Goal: Transaction & Acquisition: Book appointment/travel/reservation

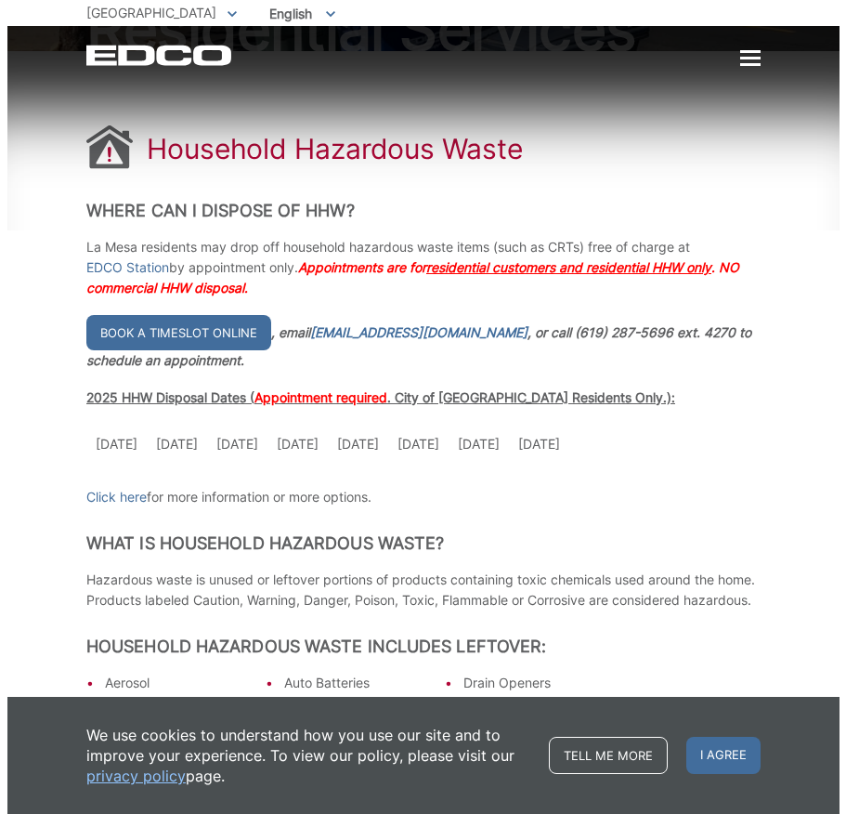
scroll to position [279, 0]
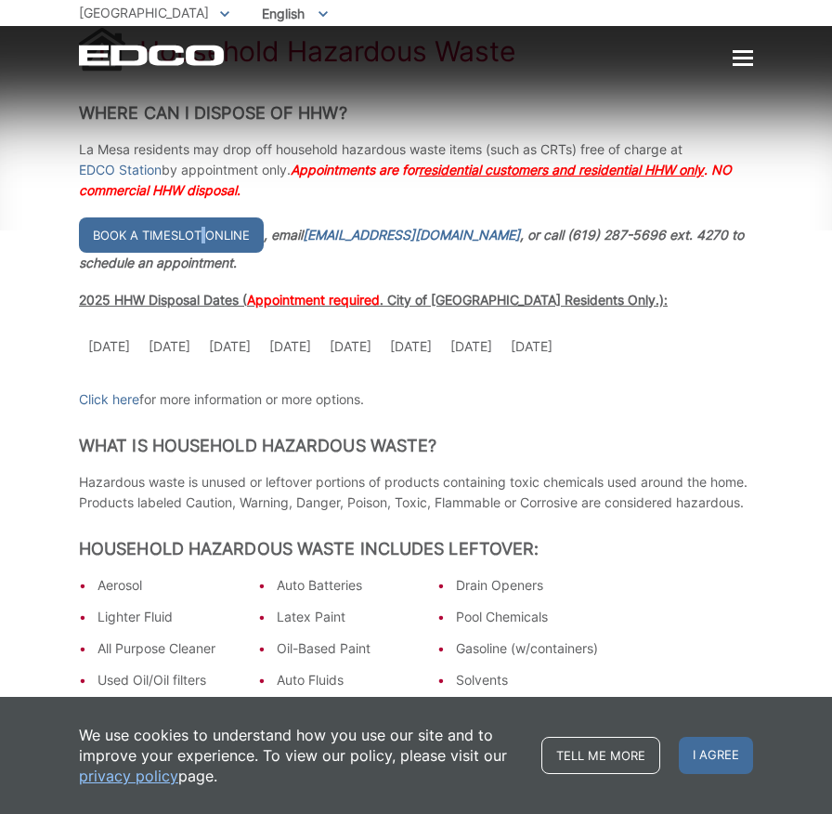
click at [201, 247] on link "Book a timeslot online" at bounding box center [171, 234] width 185 height 35
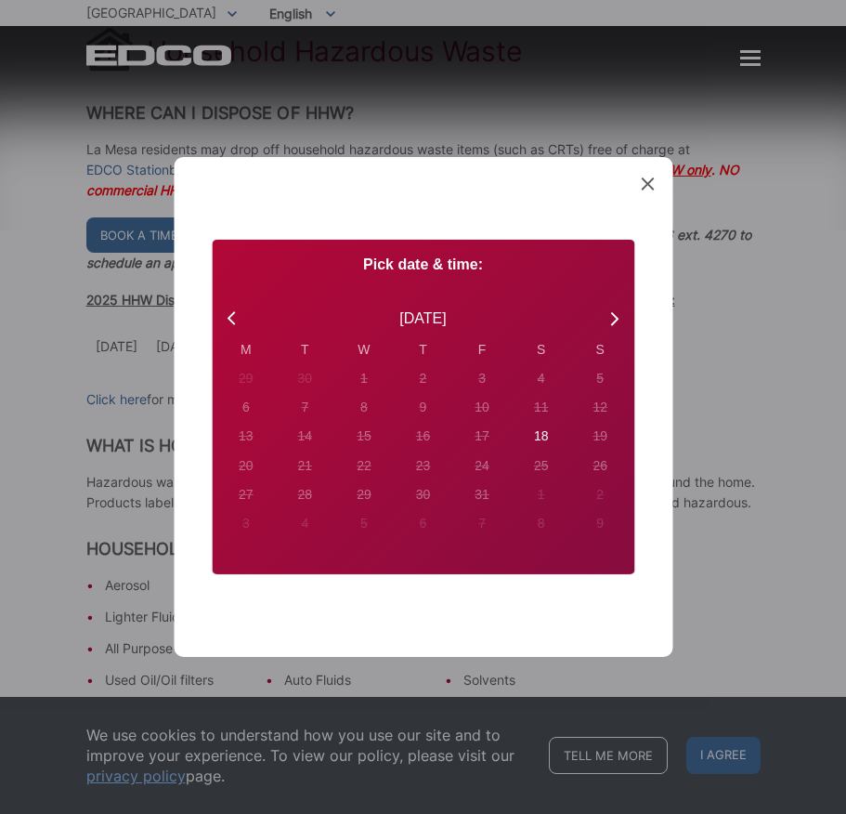
click at [652, 189] on icon at bounding box center [647, 183] width 13 height 13
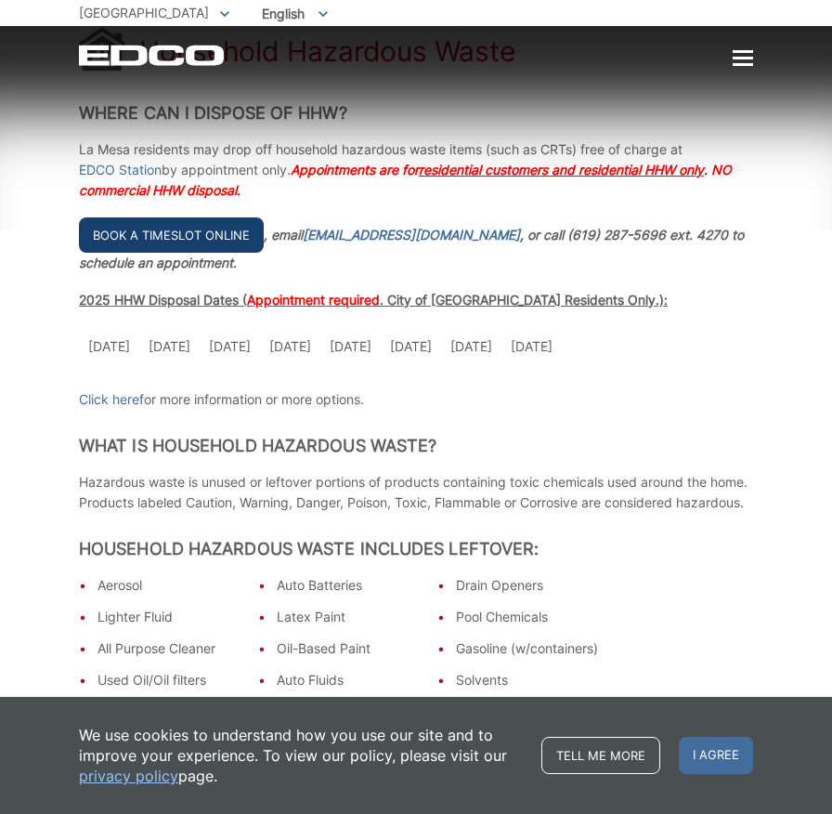
click at [207, 245] on link "Book a timeslot online" at bounding box center [171, 234] width 185 height 35
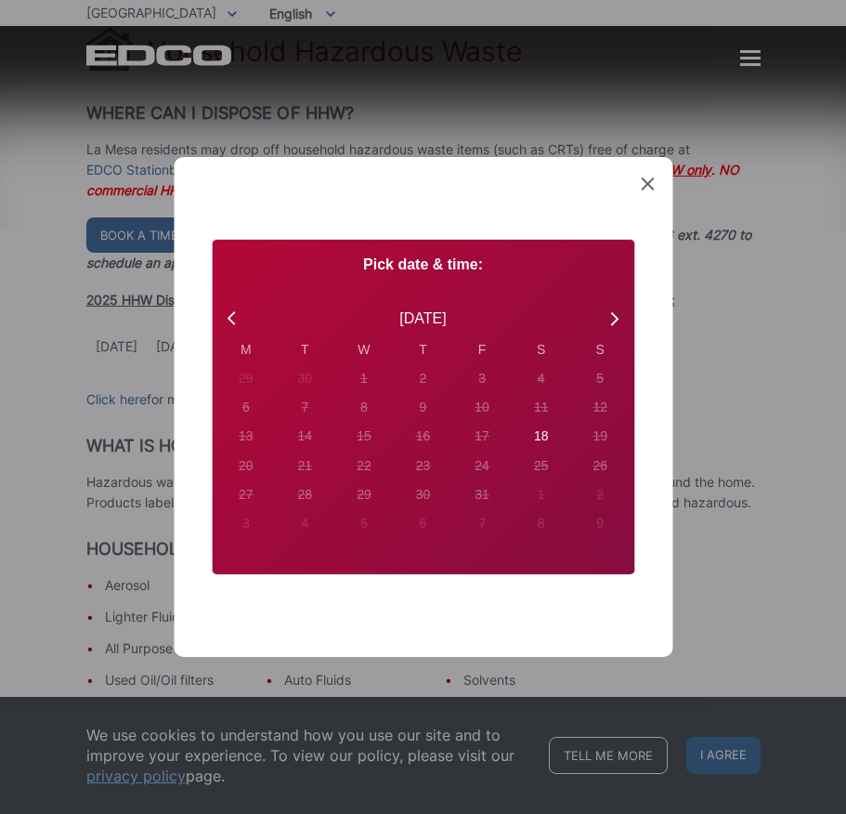
click at [644, 176] on span at bounding box center [647, 185] width 13 height 19
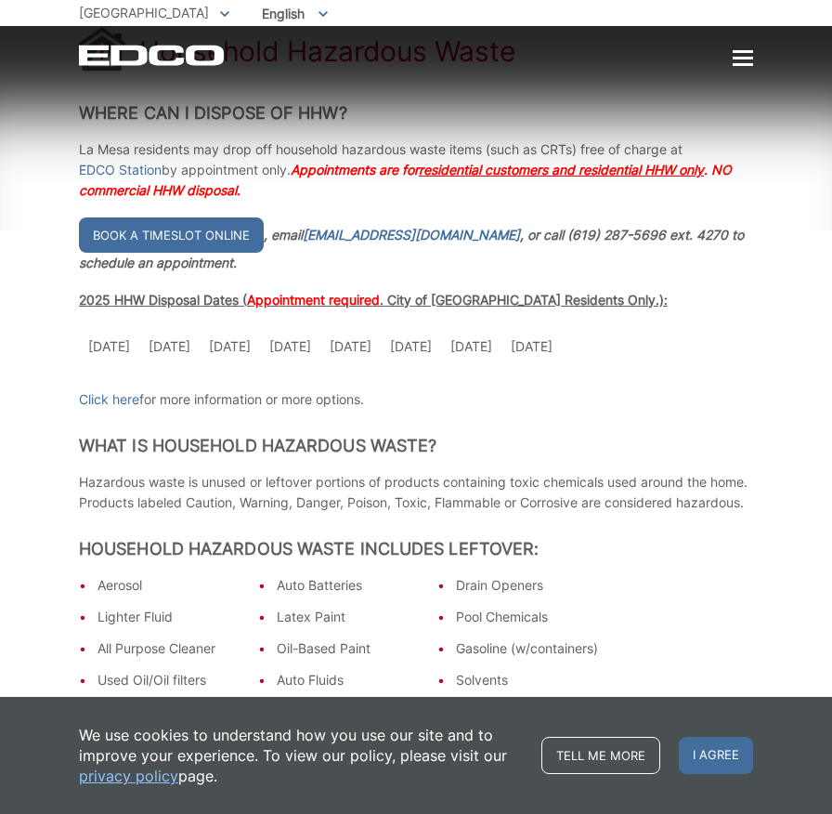
click at [487, 349] on td "[DATE]" at bounding box center [471, 346] width 60 height 39
click at [198, 235] on link "Book a timeslot online" at bounding box center [171, 234] width 185 height 35
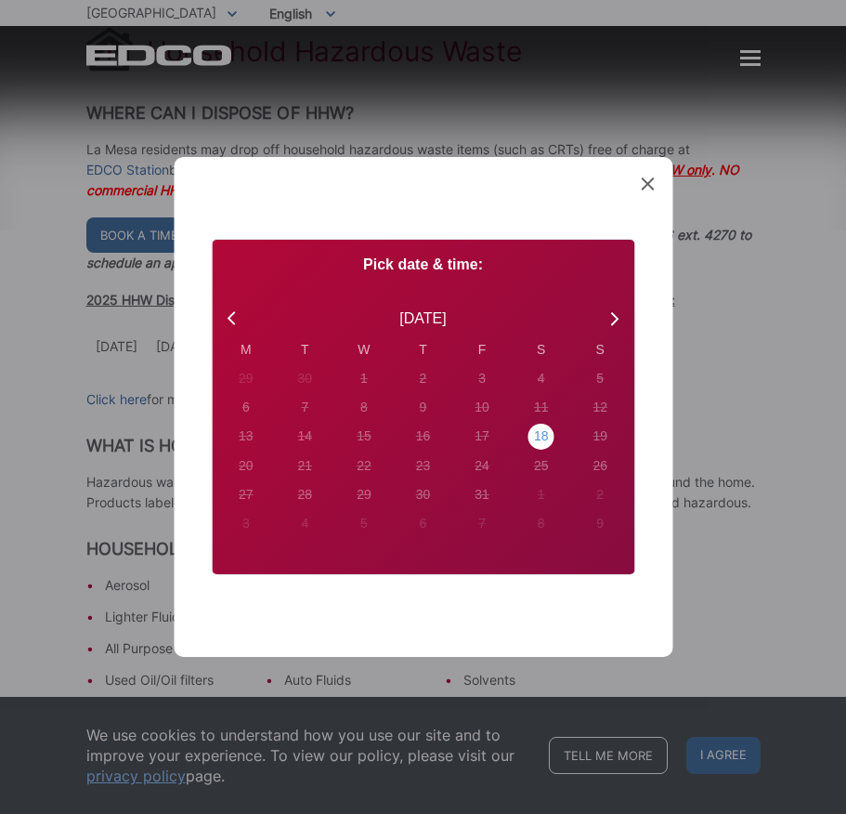
click at [549, 439] on div "18" at bounding box center [541, 437] width 26 height 26
radio input "true"
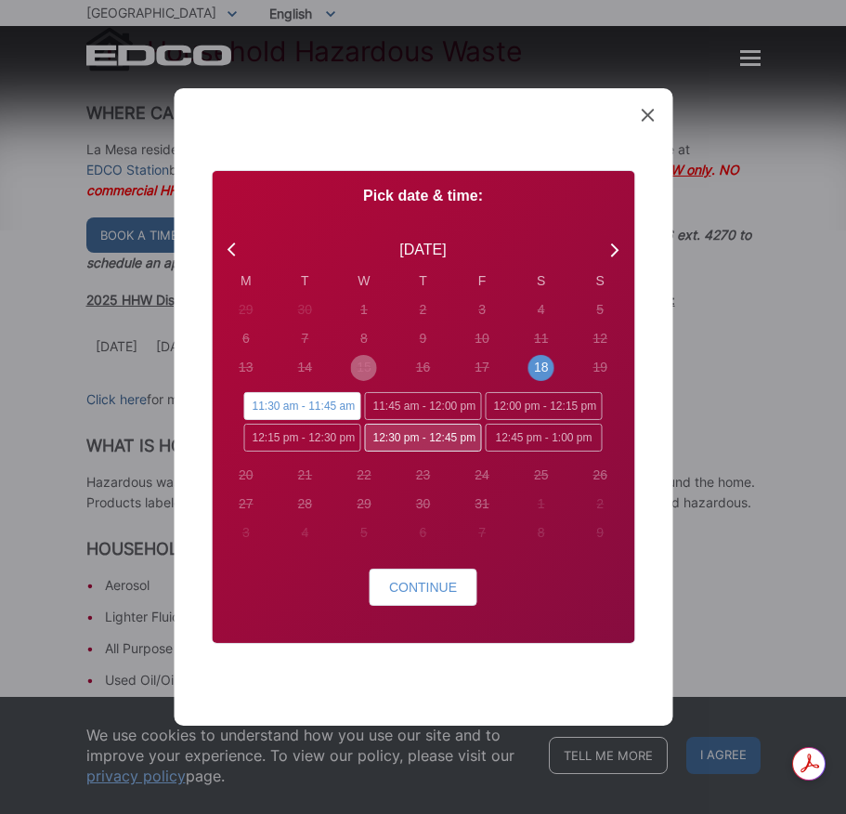
scroll to position [0, 0]
click at [652, 115] on icon at bounding box center [647, 115] width 13 height 13
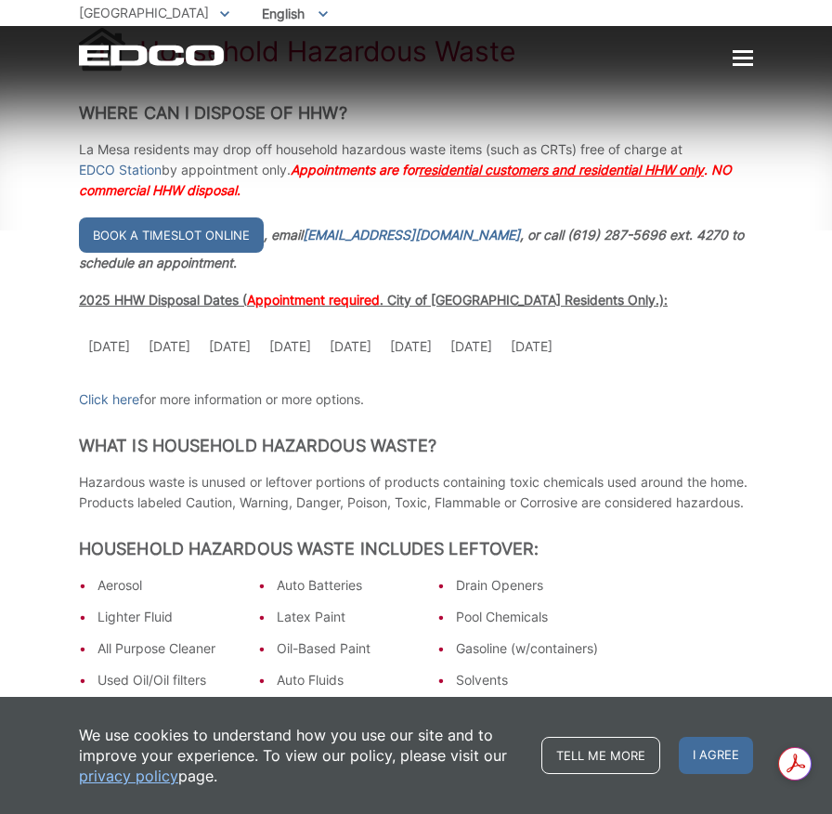
click at [491, 345] on td "[DATE]" at bounding box center [471, 346] width 60 height 39
click at [240, 243] on link "Book a timeslot online" at bounding box center [171, 234] width 185 height 35
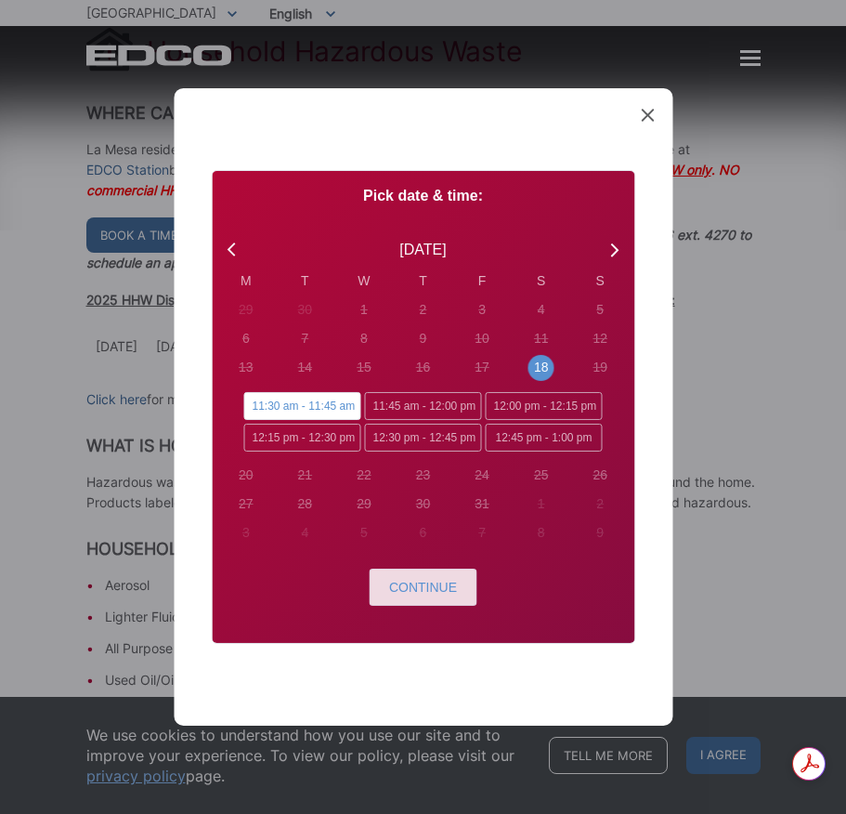
click at [430, 580] on span "Continue" at bounding box center [423, 587] width 68 height 15
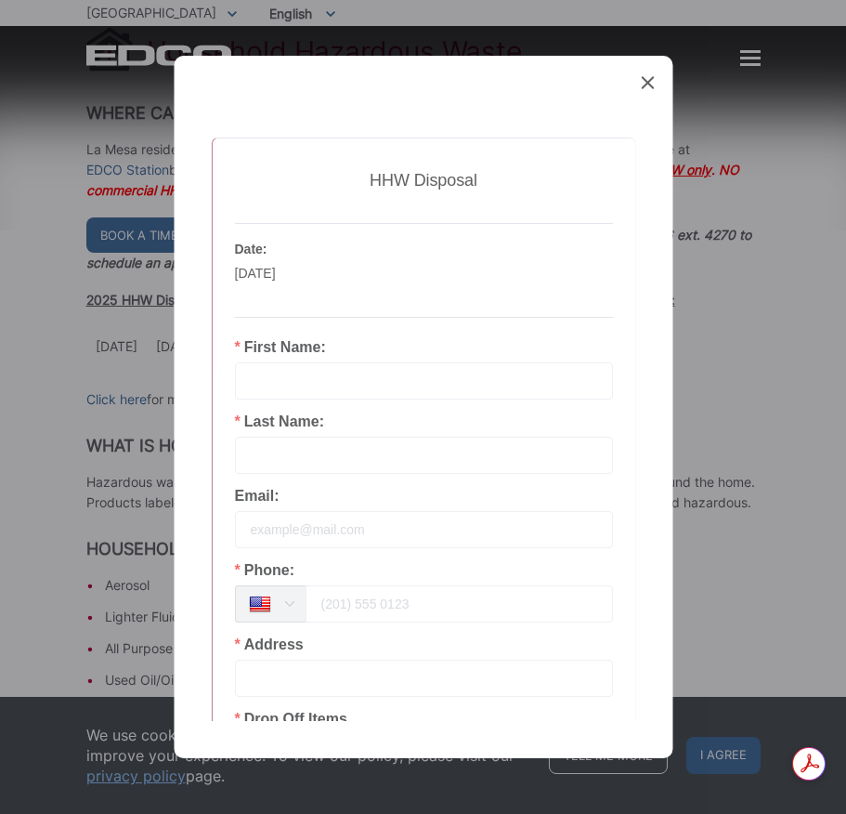
click at [443, 385] on input "text" at bounding box center [423, 380] width 378 height 37
type input "[PERSON_NAME]"
click at [399, 450] on input "text" at bounding box center [423, 455] width 378 height 37
click at [338, 464] on input "text" at bounding box center [423, 455] width 378 height 37
click at [330, 458] on input "text" at bounding box center [423, 455] width 378 height 37
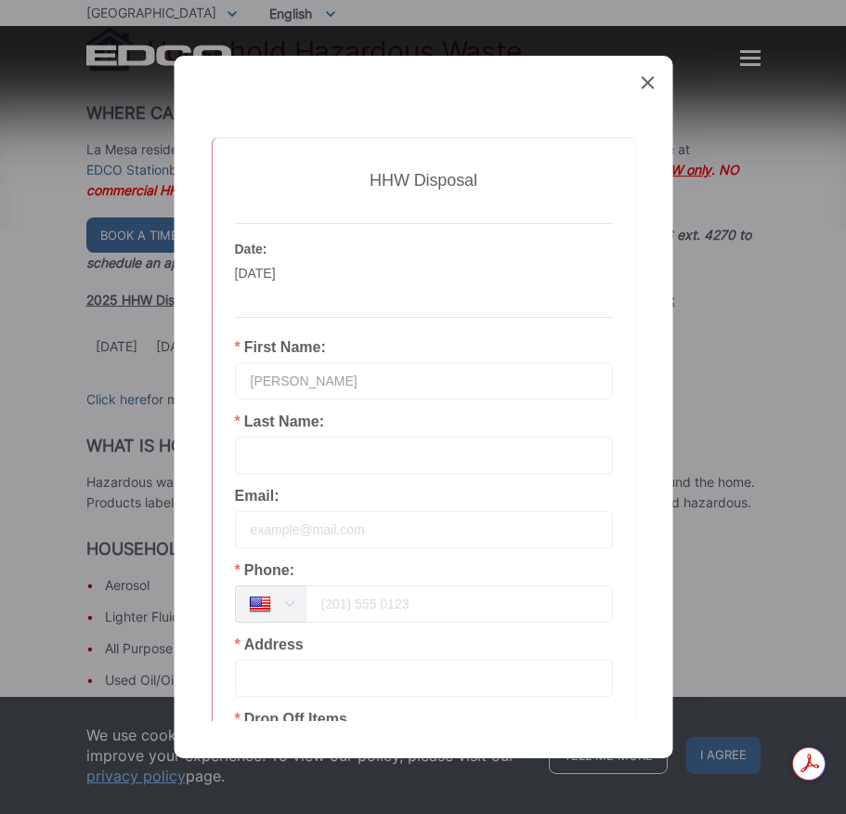
click at [274, 460] on input "text" at bounding box center [423, 455] width 378 height 37
drag, startPoint x: 347, startPoint y: 456, endPoint x: 362, endPoint y: 459, distance: 15.1
click at [354, 457] on input "[PERSON_NAME]" at bounding box center [423, 455] width 378 height 37
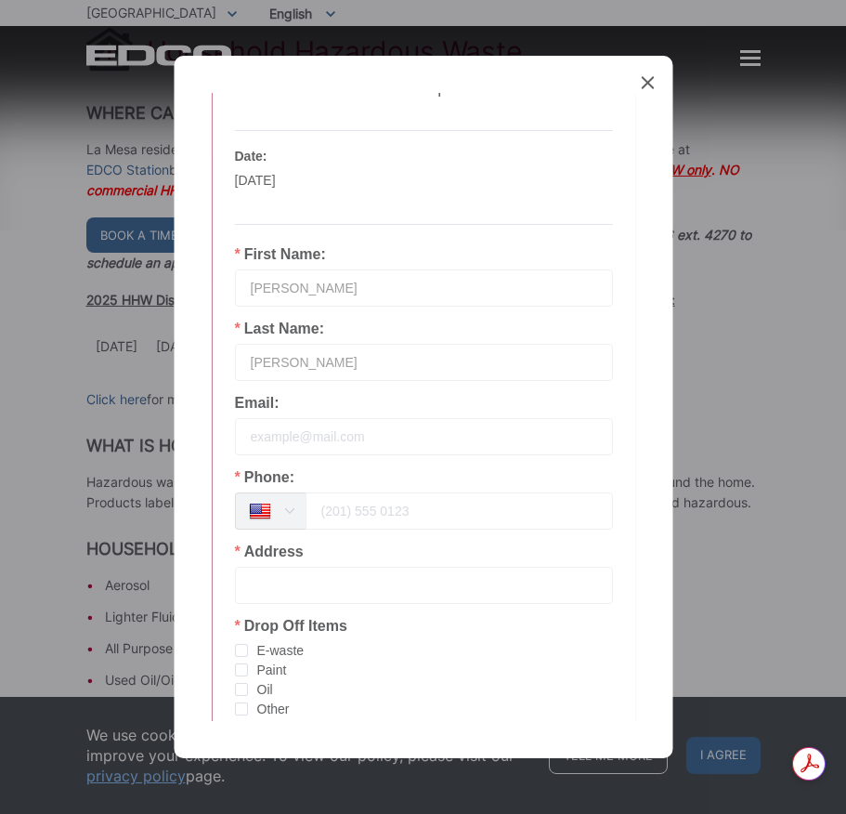
type input "[PERSON_NAME]"
click at [394, 510] on input "tel" at bounding box center [458, 510] width 307 height 37
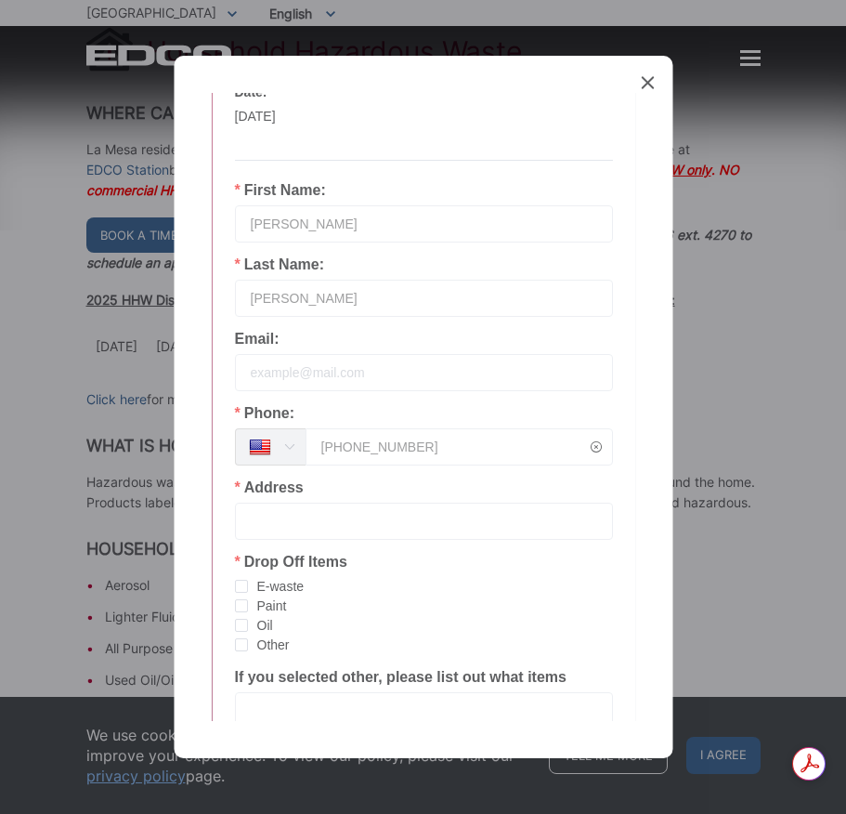
scroll to position [186, 0]
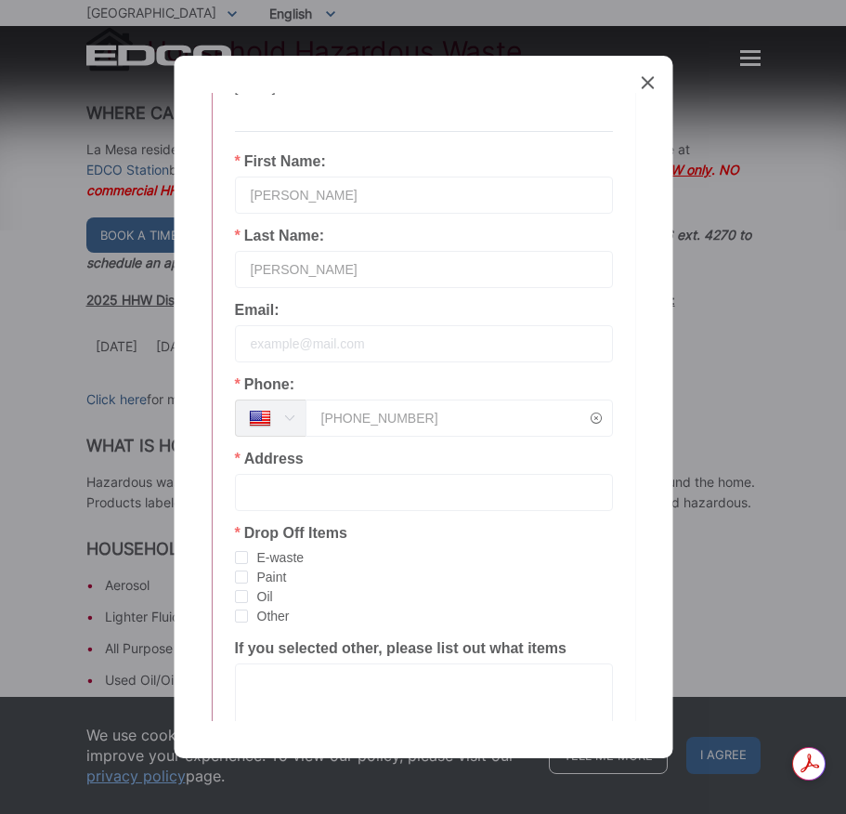
type input "[PHONE_NUMBER]"
click at [411, 499] on input "text" at bounding box center [423, 492] width 378 height 37
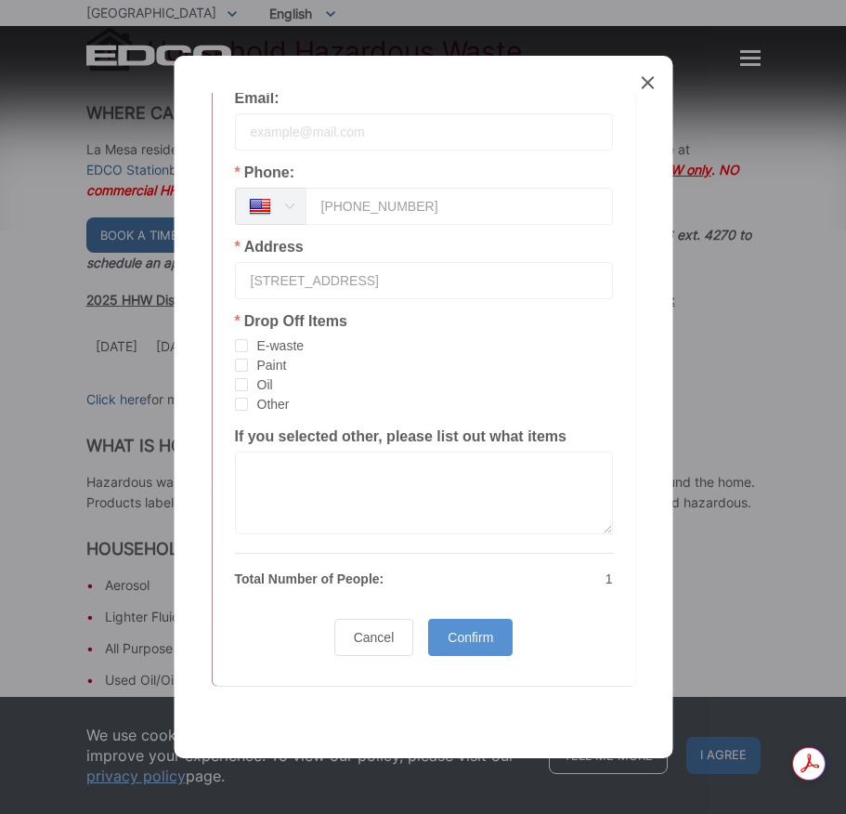
scroll to position [408, 0]
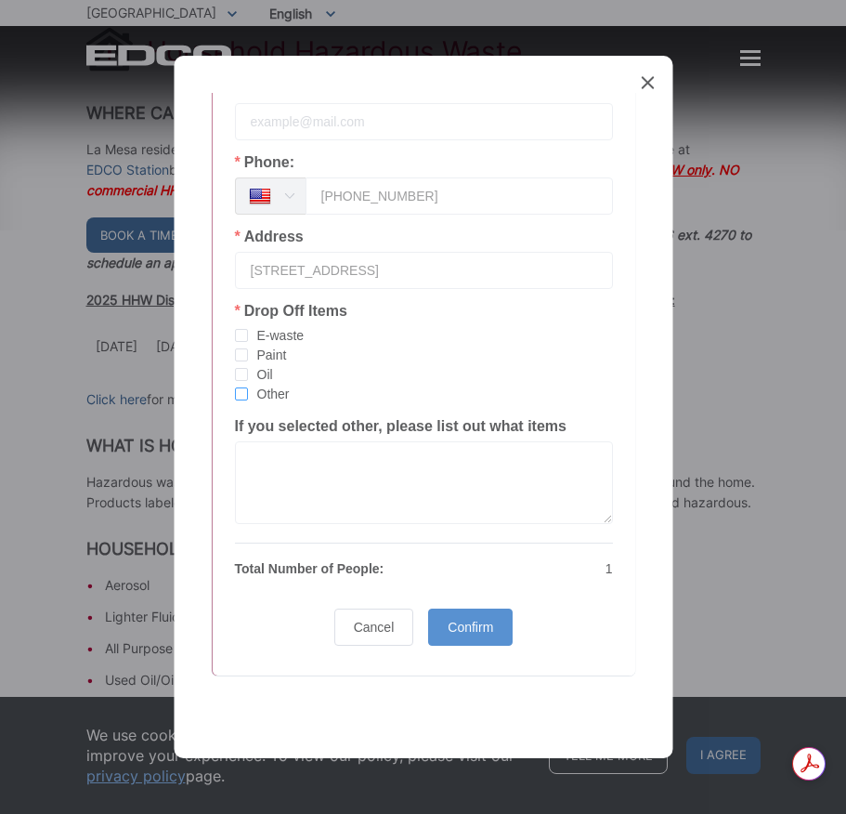
type input "[STREET_ADDRESS]"
click at [245, 388] on span "checkbox-group" at bounding box center [240, 393] width 13 height 13
click at [247, 387] on input "Other" at bounding box center [247, 387] width 0 height 0
click at [323, 491] on textarea at bounding box center [423, 482] width 378 height 83
type textarea "misalenious"
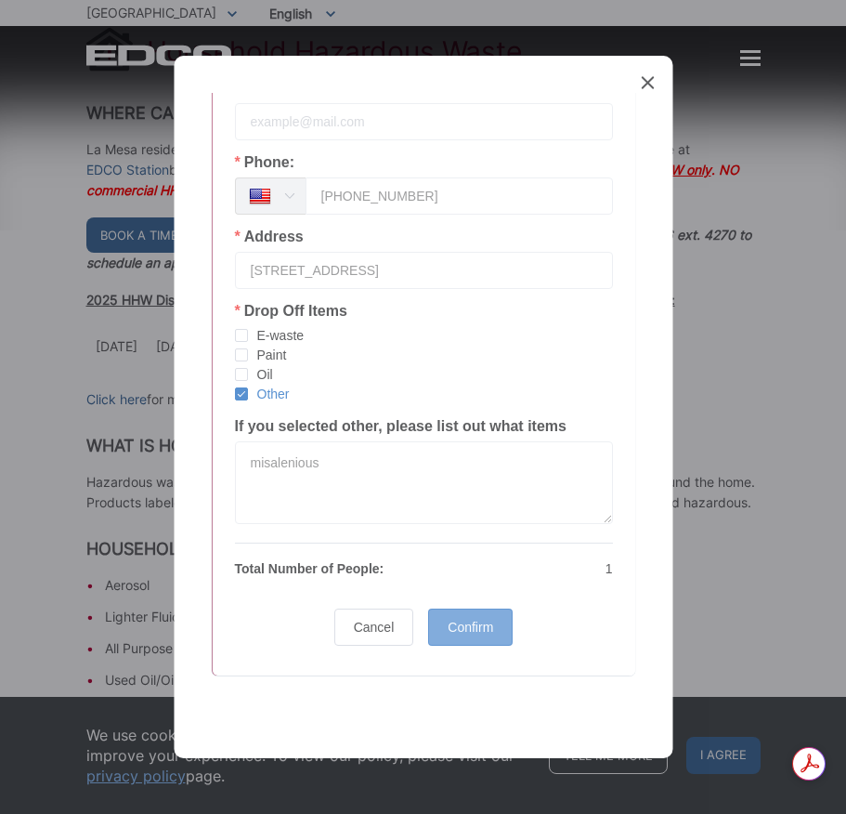
click at [469, 616] on div "Confirm" at bounding box center [470, 626] width 85 height 37
